Goal: Task Accomplishment & Management: Use online tool/utility

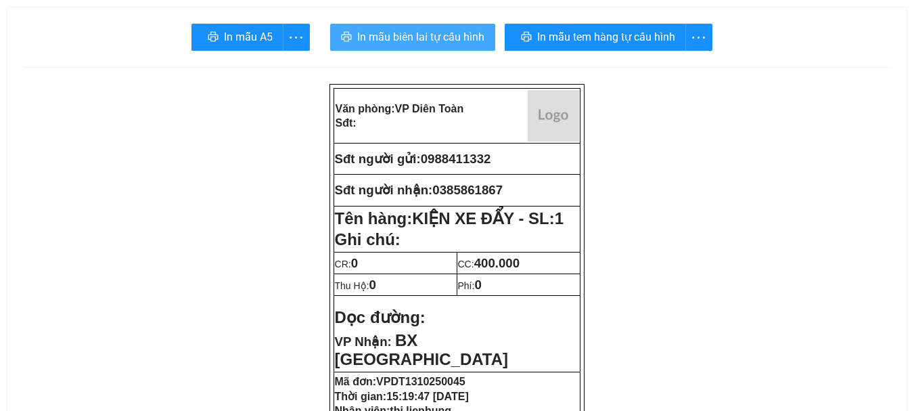
click at [402, 37] on span "In mẫu biên lai tự cấu hình" at bounding box center [420, 36] width 127 height 17
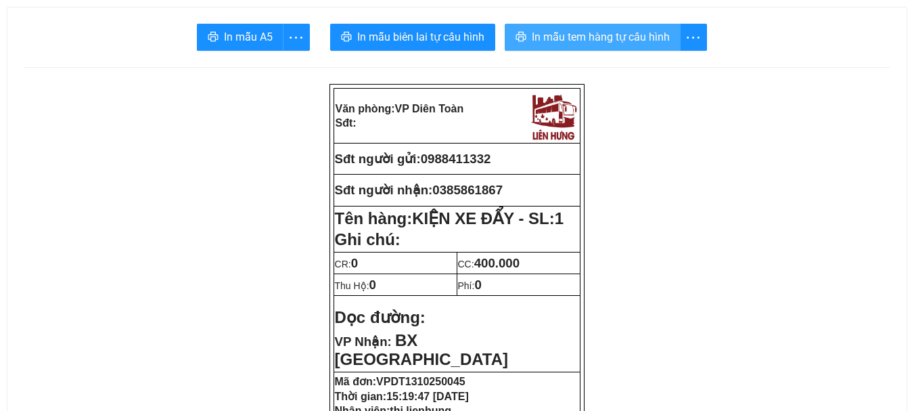
click at [542, 39] on span "In mẫu tem hàng tự cấu hình" at bounding box center [601, 36] width 138 height 17
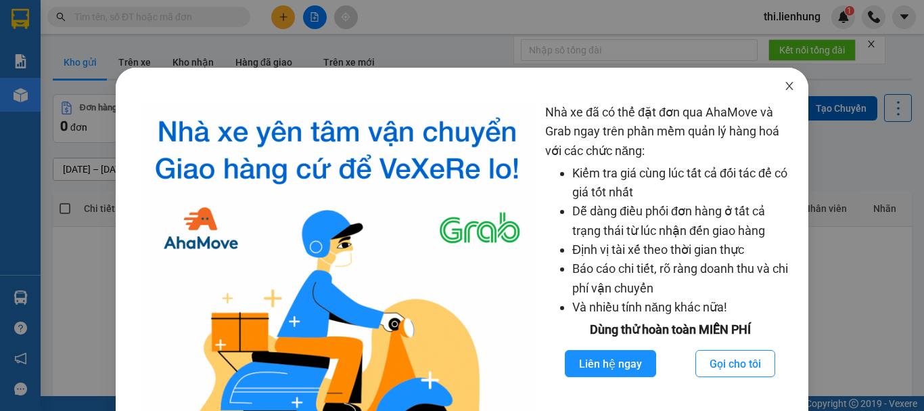
click at [784, 91] on icon "close" at bounding box center [789, 85] width 11 height 11
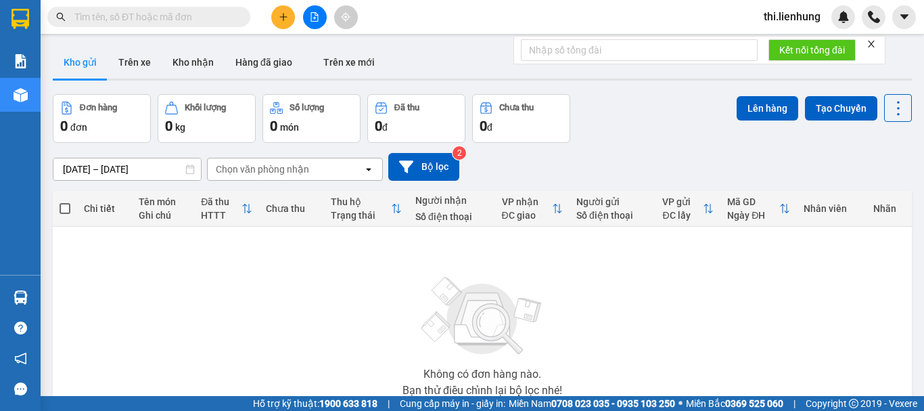
click at [319, 14] on button at bounding box center [315, 17] width 24 height 24
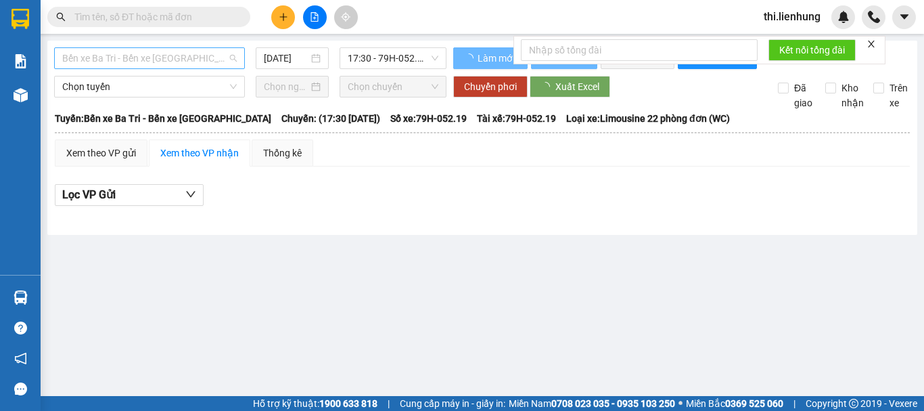
click at [151, 60] on span "Bến xe Ba Tri - Bến xe [GEOGRAPHIC_DATA]" at bounding box center [149, 58] width 175 height 20
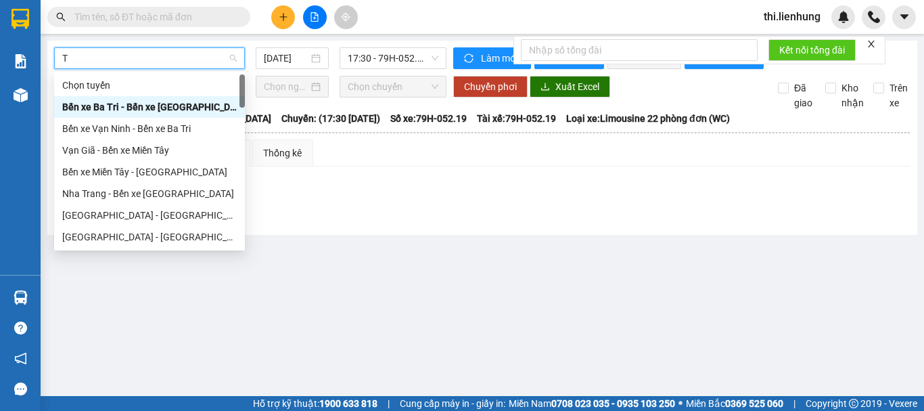
type input "TA"
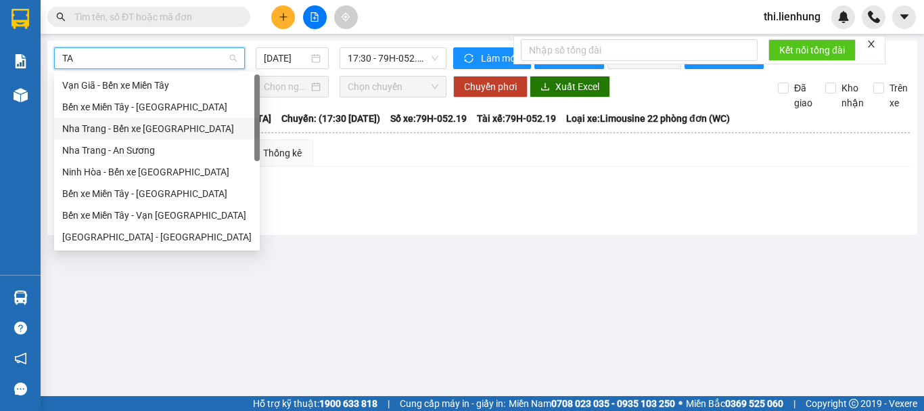
scroll to position [22, 0]
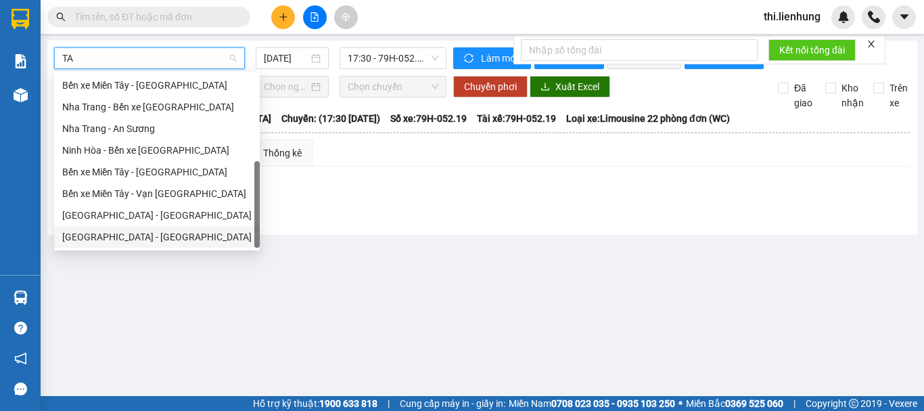
click at [152, 233] on div "Nha Trang - Tây Ninh" at bounding box center [156, 236] width 189 height 15
type input "13/10/2025"
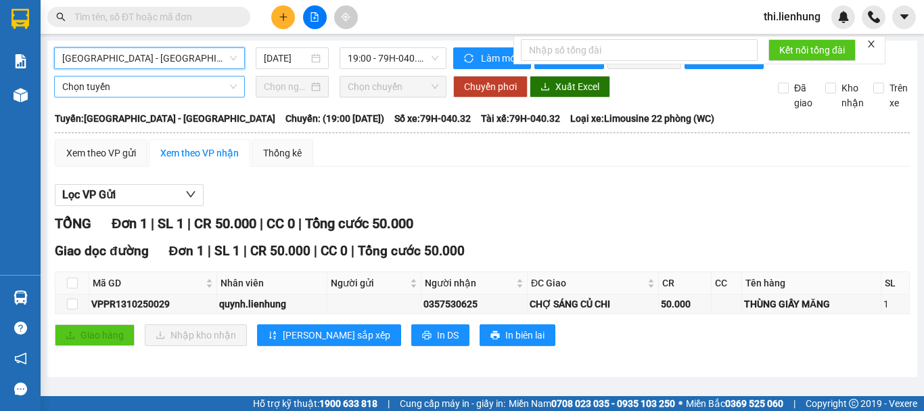
click at [133, 97] on span "Chọn tuyến" at bounding box center [149, 86] width 175 height 20
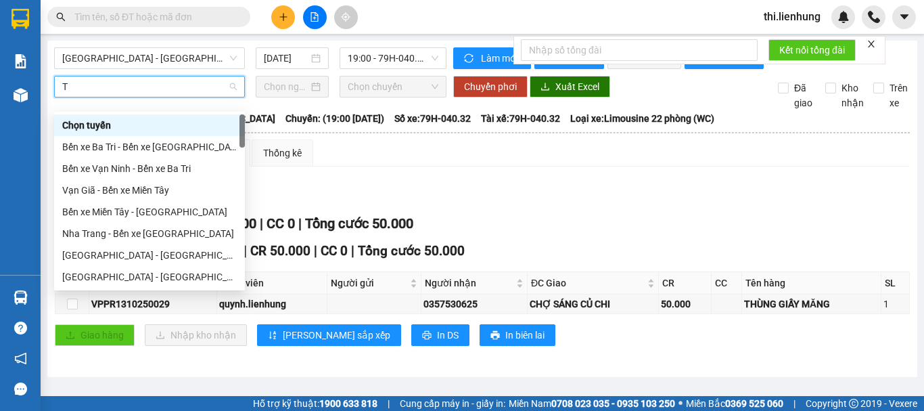
type input "TA"
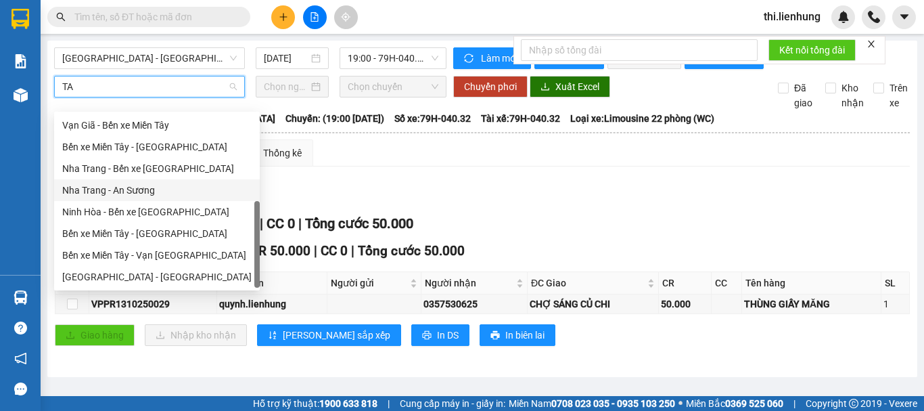
scroll to position [22, 0]
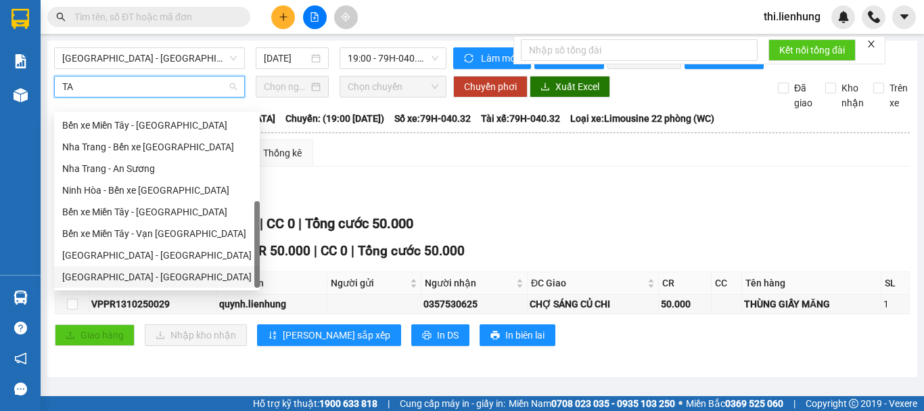
click at [143, 275] on div "Nha Trang - Tây Ninh" at bounding box center [156, 276] width 189 height 15
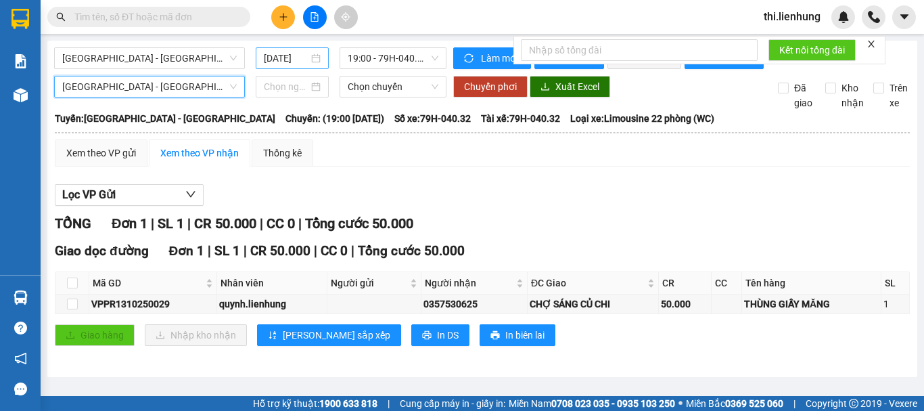
click at [297, 55] on input "13/10/2025" at bounding box center [286, 58] width 45 height 15
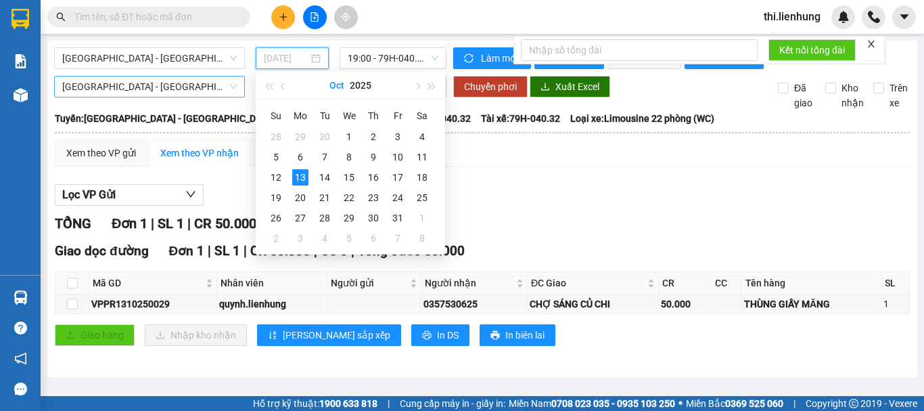
type input "13/10/2025"
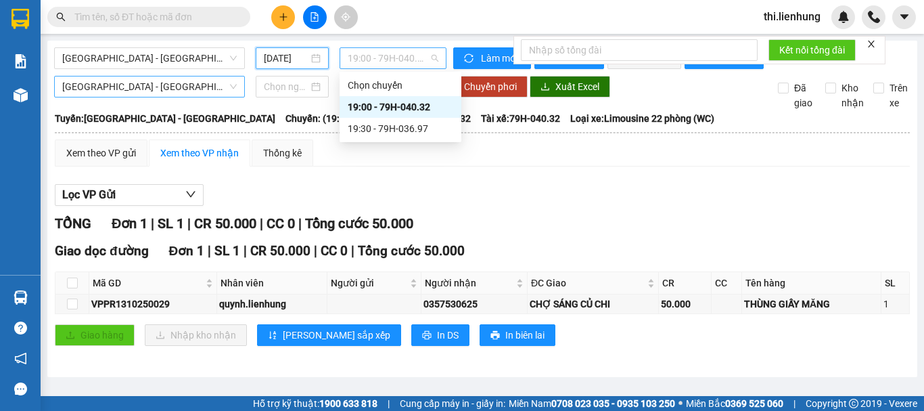
click at [359, 55] on span "19:00 - 79H-040.32" at bounding box center [393, 58] width 91 height 20
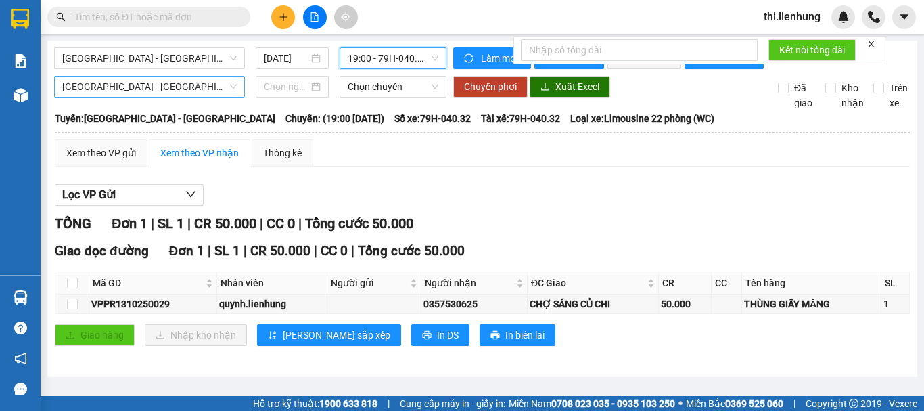
click at [359, 55] on span "19:00 - 79H-040.32" at bounding box center [393, 58] width 91 height 20
click at [298, 94] on input at bounding box center [286, 86] width 45 height 15
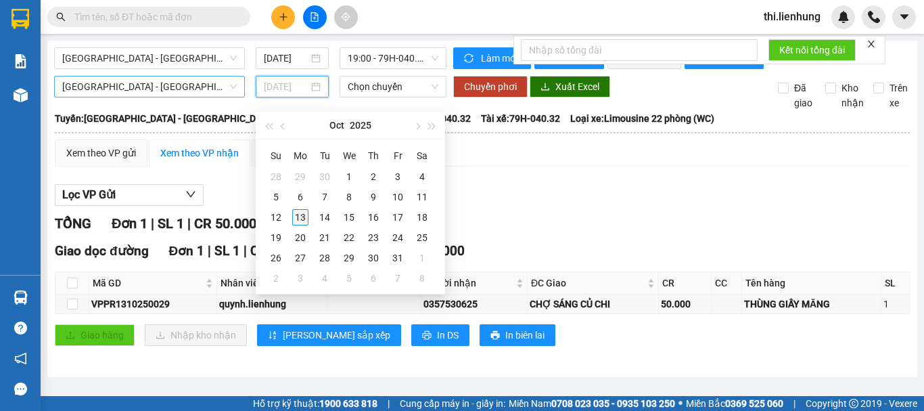
type input "13/10/2025"
click at [301, 219] on div "13" at bounding box center [300, 217] width 16 height 16
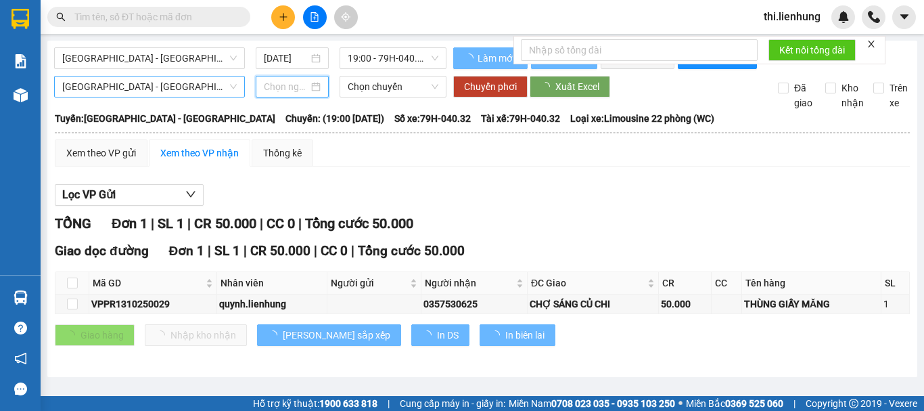
type input "13/10/2025"
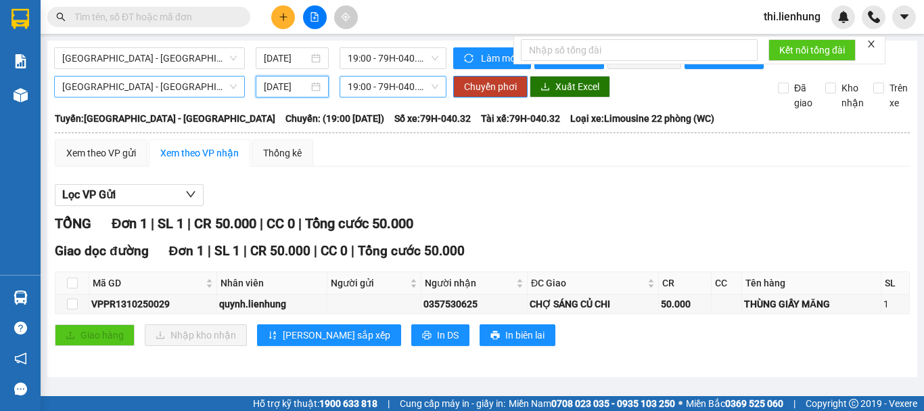
click at [356, 97] on span "19:00 - 79H-040.32" at bounding box center [393, 86] width 91 height 20
click at [292, 49] on div "13/10/2025" at bounding box center [292, 58] width 73 height 22
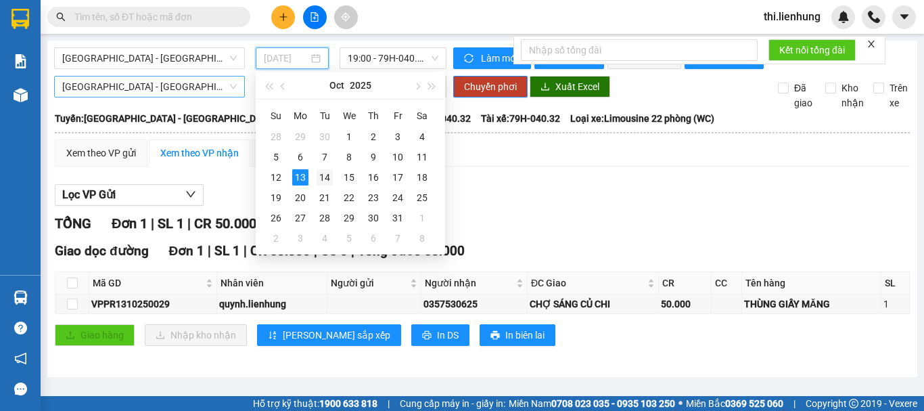
click at [328, 172] on div "14" at bounding box center [325, 177] width 16 height 16
type input "14/10/2025"
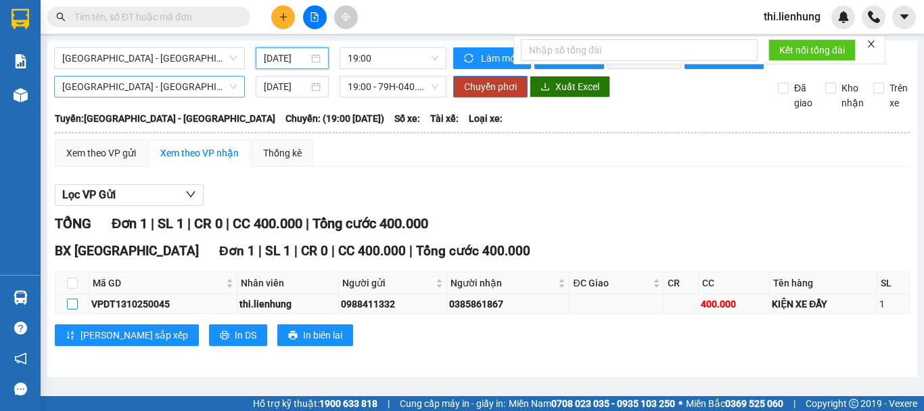
click at [71, 309] on input "checkbox" at bounding box center [72, 303] width 11 height 11
checkbox input "true"
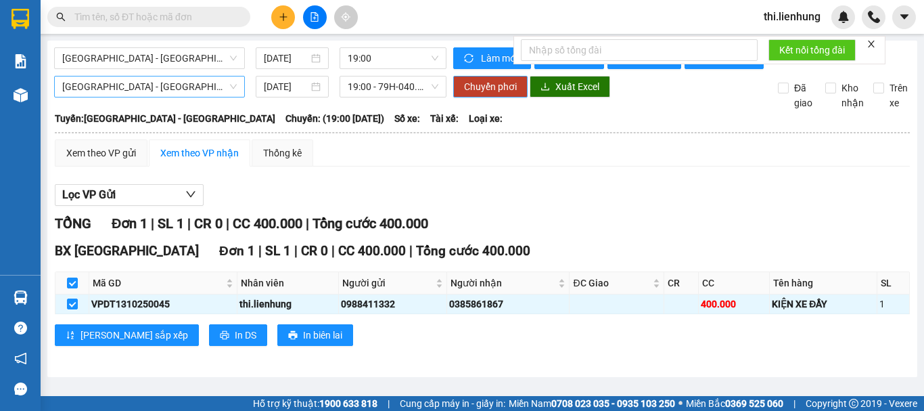
click at [471, 94] on span "Chuyển phơi" at bounding box center [490, 86] width 53 height 15
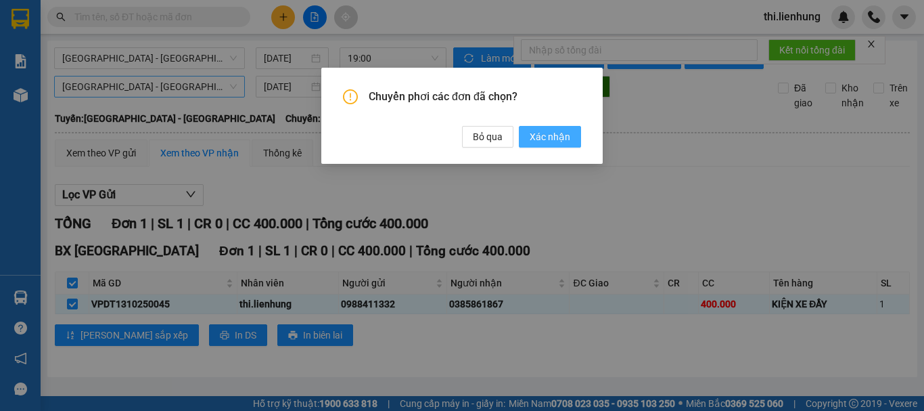
click at [533, 139] on span "Xác nhận" at bounding box center [550, 136] width 41 height 15
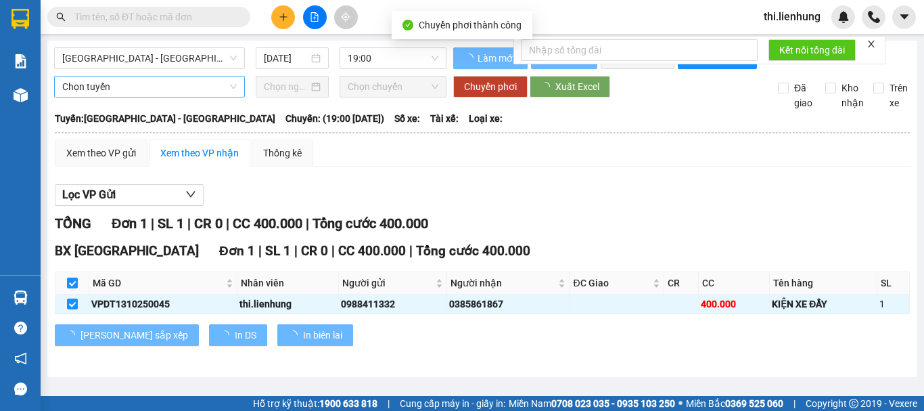
type input "13/10/2025"
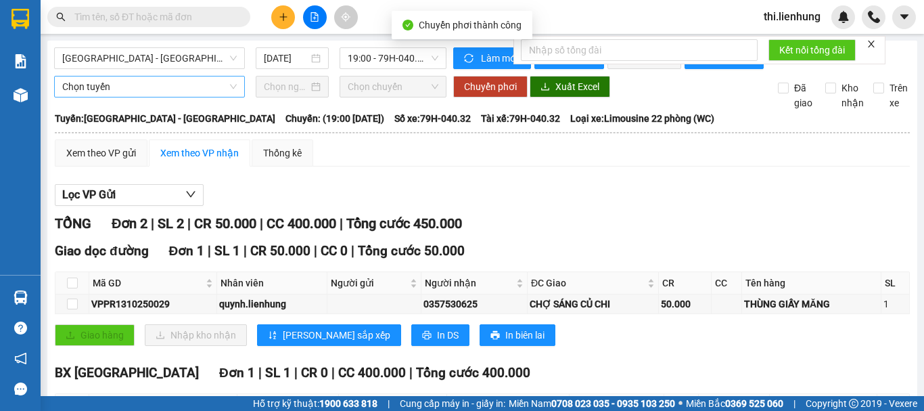
checkbox input "false"
